Goal: Check status: Check status

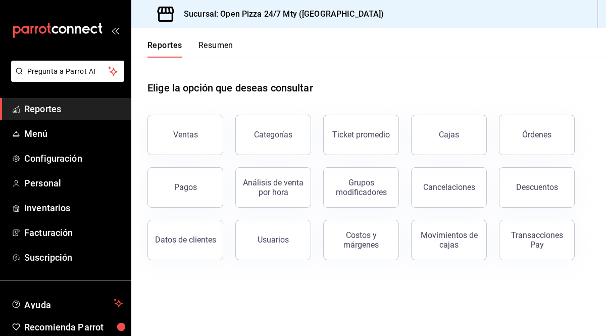
click at [457, 83] on div "Elige la opción que deseas consultar" at bounding box center [368, 80] width 442 height 45
click at [181, 190] on div "Pagos" at bounding box center [185, 187] width 23 height 10
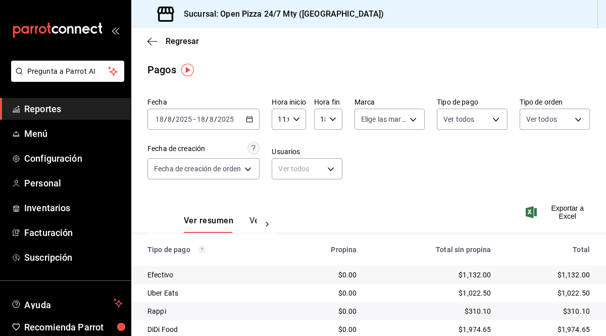
click at [256, 116] on div "[DATE] [DATE] - [DATE] [DATE]" at bounding box center [203, 119] width 112 height 21
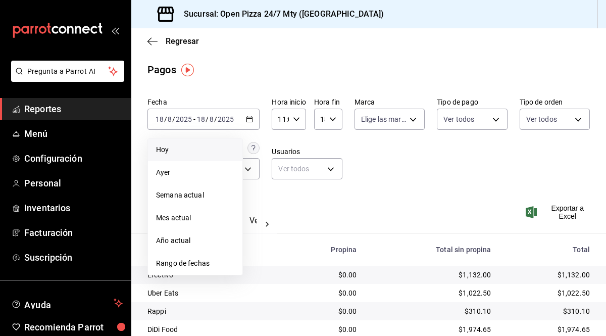
click at [194, 145] on span "Hoy" at bounding box center [195, 149] width 78 height 11
type input "00:00"
type input "23:59"
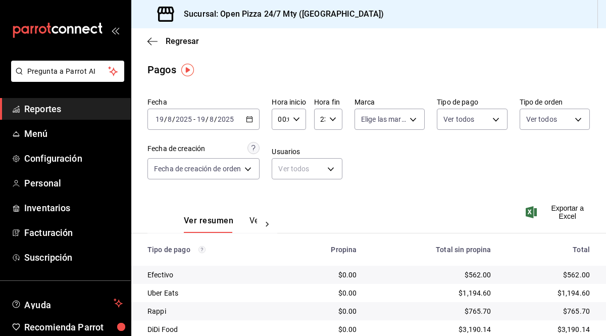
click at [483, 184] on div "Fecha [DATE] [DATE] - [DATE] [DATE] Hora inicio 00:00 Hora inicio Hora fin 23:5…" at bounding box center [368, 142] width 442 height 98
click at [150, 42] on icon "button" at bounding box center [152, 41] width 10 height 9
